Goal: Information Seeking & Learning: Stay updated

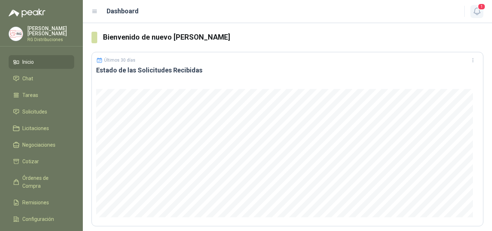
click at [478, 17] on button "1" at bounding box center [476, 11] width 13 height 13
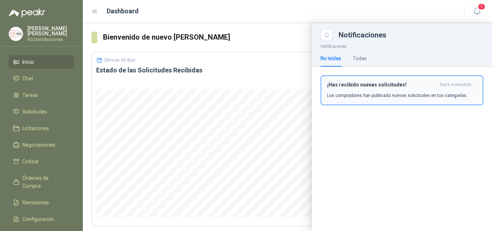
click at [372, 98] on p "Los compradores han publicado nuevas solicitudes en tus categorías." at bounding box center [397, 95] width 140 height 6
